Goal: Find specific page/section: Find specific page/section

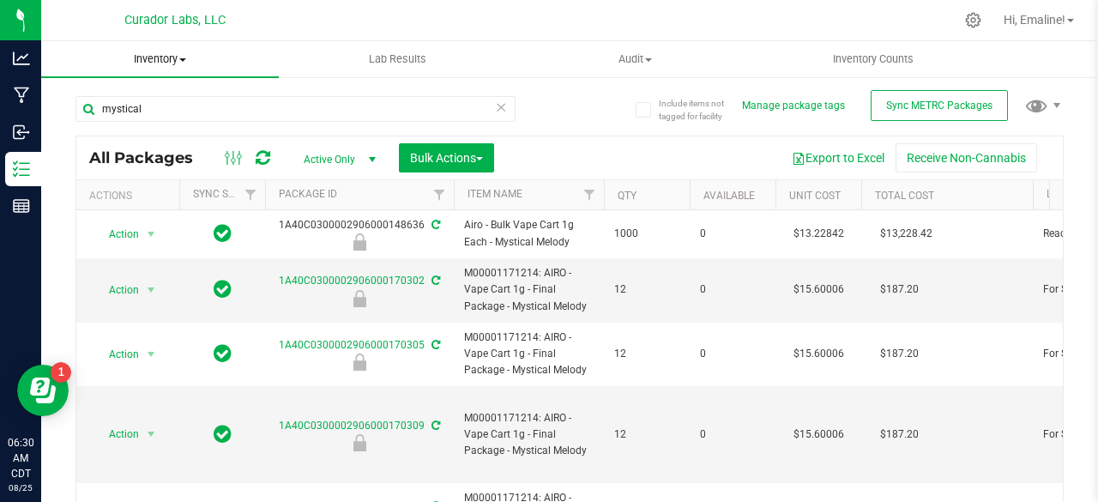
click at [166, 61] on span "Inventory" at bounding box center [160, 58] width 238 height 15
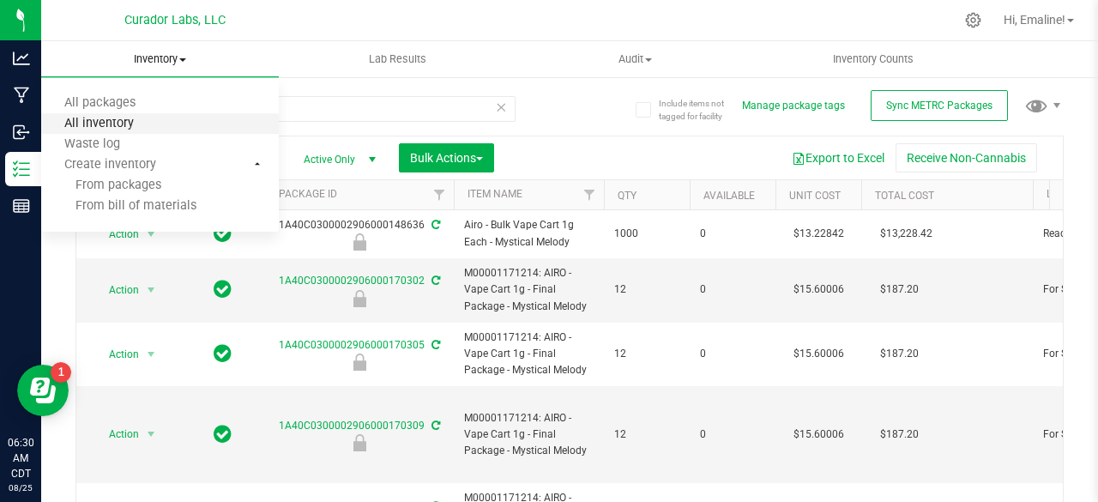
click at [132, 123] on span "All inventory" at bounding box center [99, 124] width 116 height 15
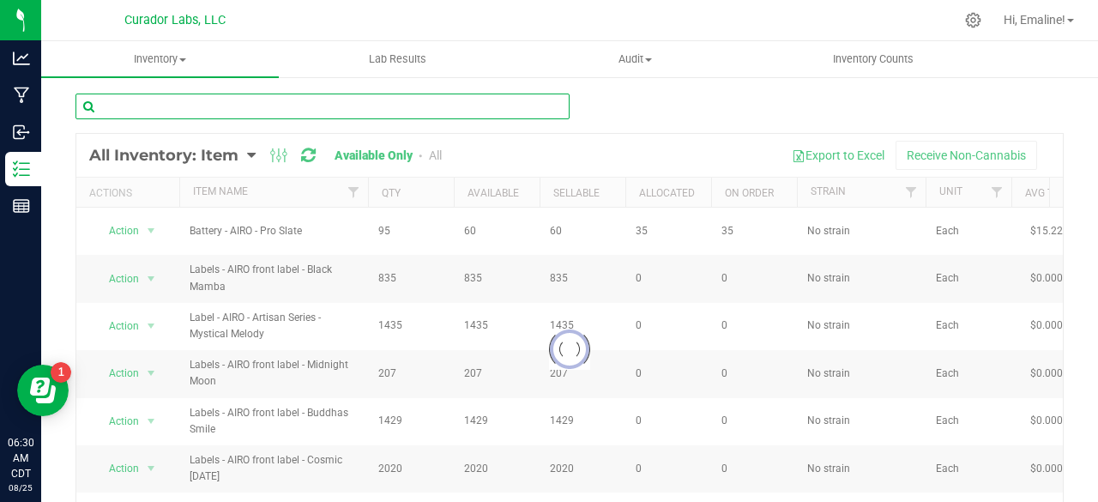
click at [162, 106] on input "text" at bounding box center [323, 107] width 494 height 26
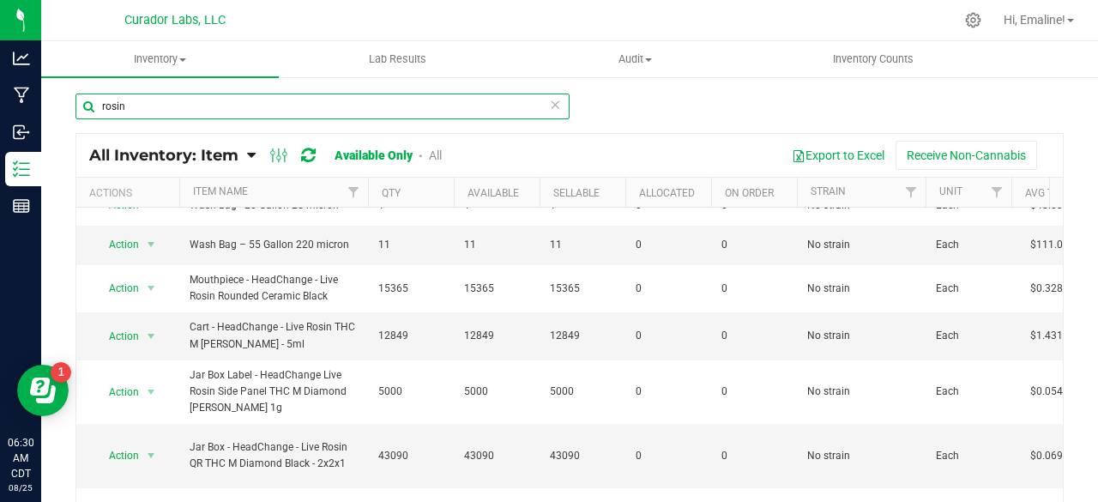
scroll to position [501, 0]
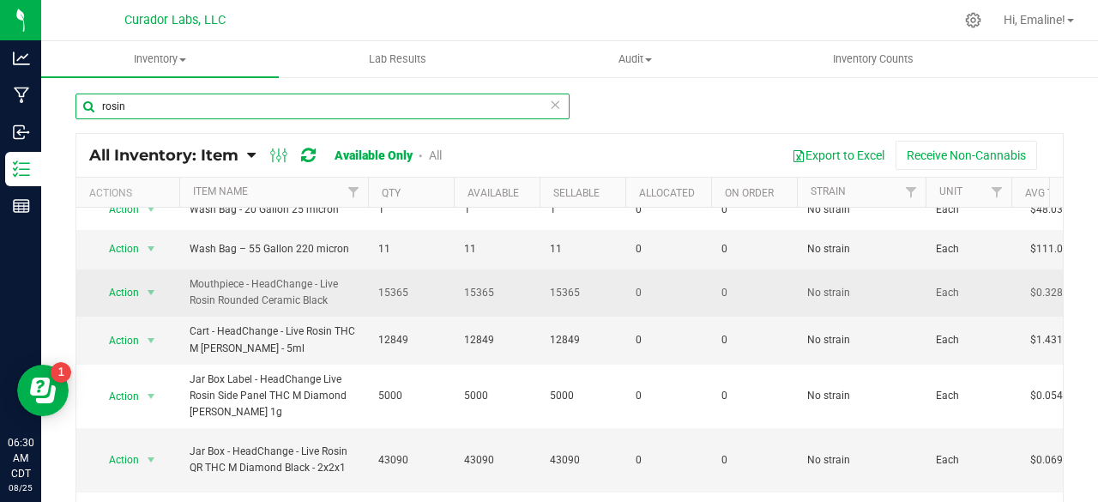
type input "rosin"
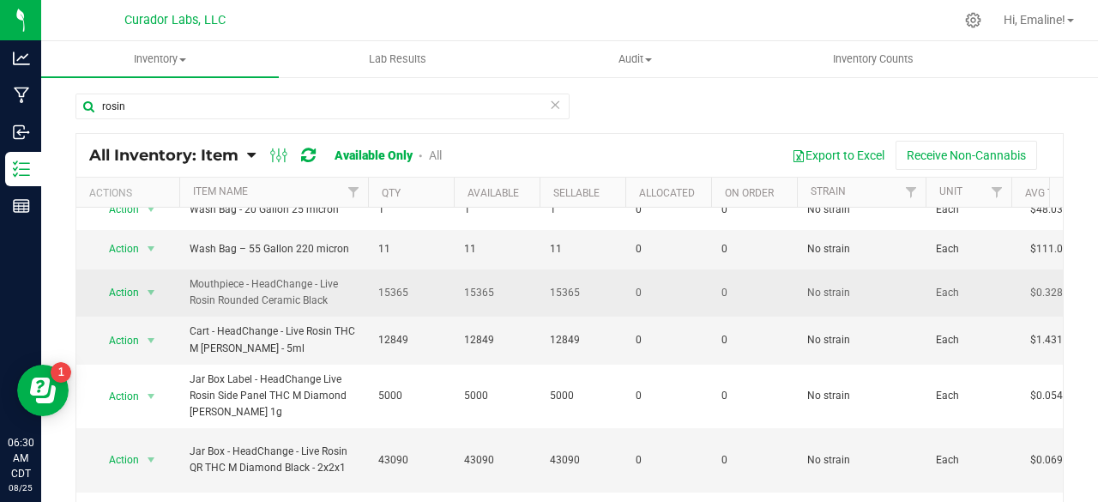
drag, startPoint x: 333, startPoint y: 294, endPoint x: 187, endPoint y: 287, distance: 146.0
click at [187, 287] on td "Mouthpiece - HeadChange - Live Rosin Rounded Ceramic Black" at bounding box center [273, 292] width 189 height 47
copy span "Mouthpiece - HeadChange - Live Rosin Rounded Ceramic Black"
